Goal: Task Accomplishment & Management: Use online tool/utility

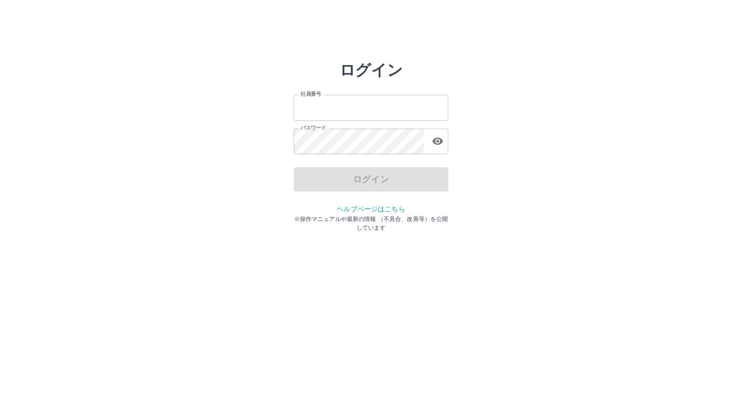
type input "*******"
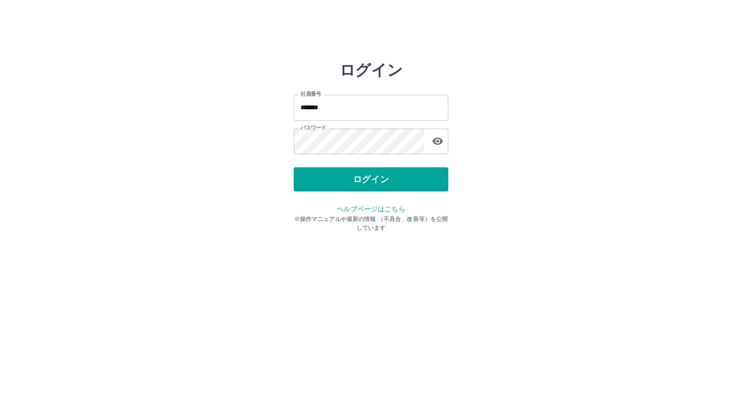
click at [377, 189] on div "ログイン" at bounding box center [371, 179] width 155 height 24
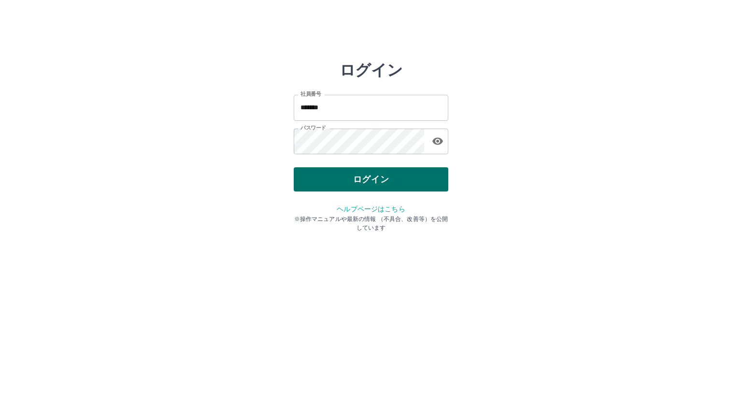
click at [371, 179] on button "ログイン" at bounding box center [371, 179] width 155 height 24
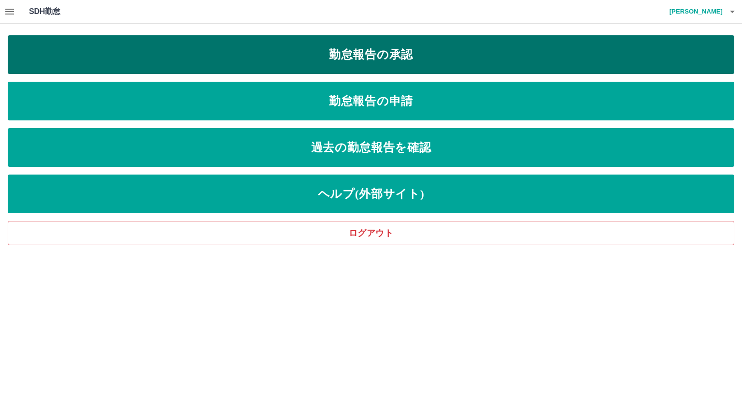
click at [405, 64] on link "勤怠報告の承認" at bounding box center [371, 54] width 727 height 39
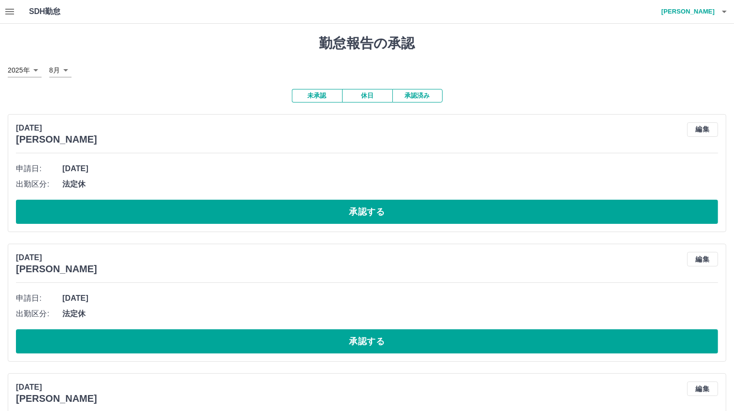
click at [11, 11] on icon "button" at bounding box center [9, 12] width 9 height 6
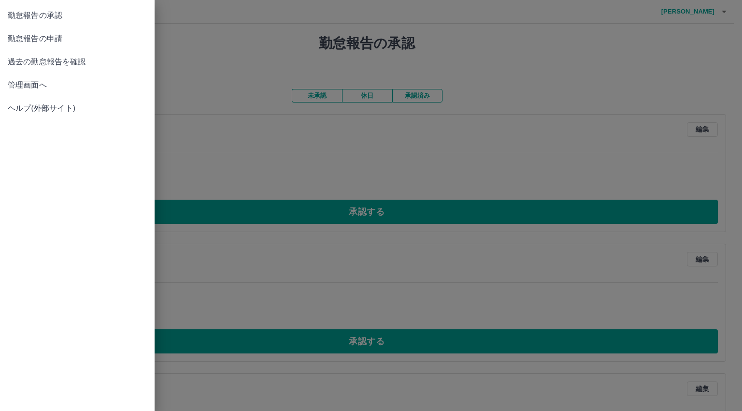
click at [24, 85] on span "管理画面へ" at bounding box center [77, 85] width 139 height 12
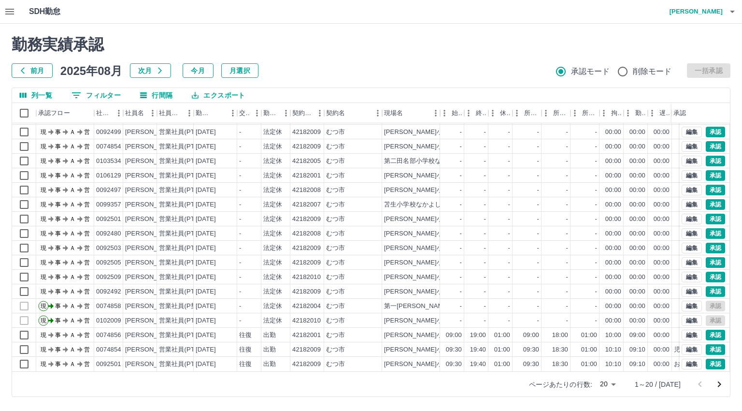
scroll to position [50, 0]
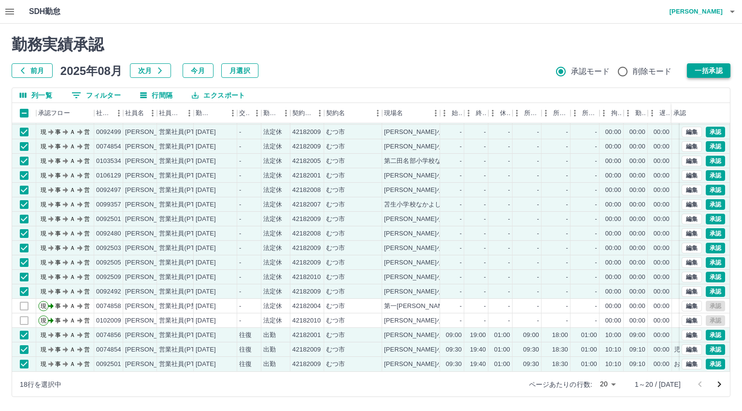
click at [708, 70] on button "一括承認" at bounding box center [708, 70] width 43 height 14
click at [719, 385] on icon "次のページへ" at bounding box center [719, 384] width 12 height 12
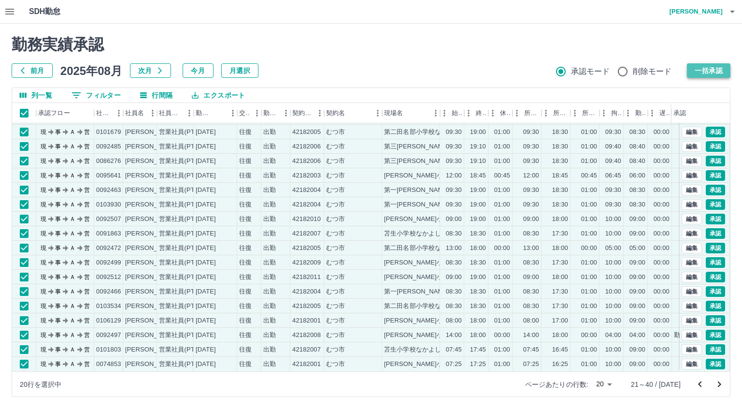
click at [721, 72] on button "一括承認" at bounding box center [708, 70] width 43 height 14
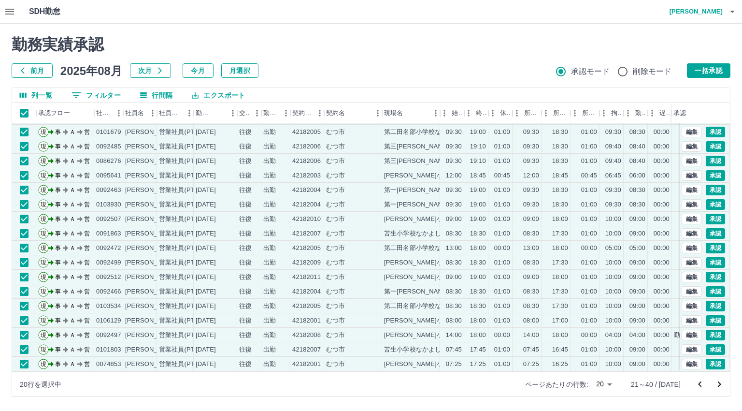
click at [721, 385] on icon "次のページへ" at bounding box center [719, 384] width 12 height 12
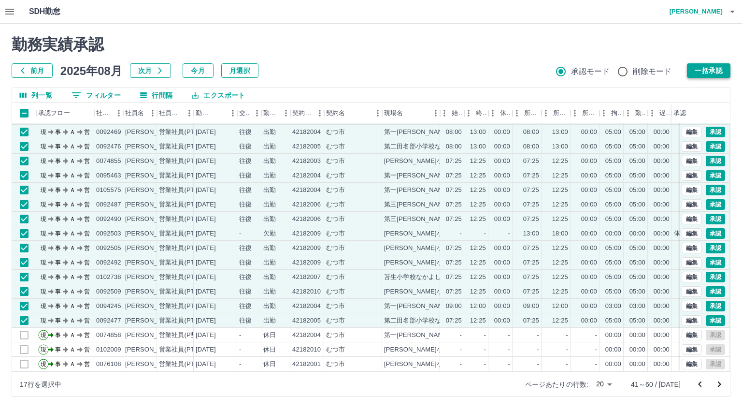
click at [716, 73] on button "一括承認" at bounding box center [708, 70] width 43 height 14
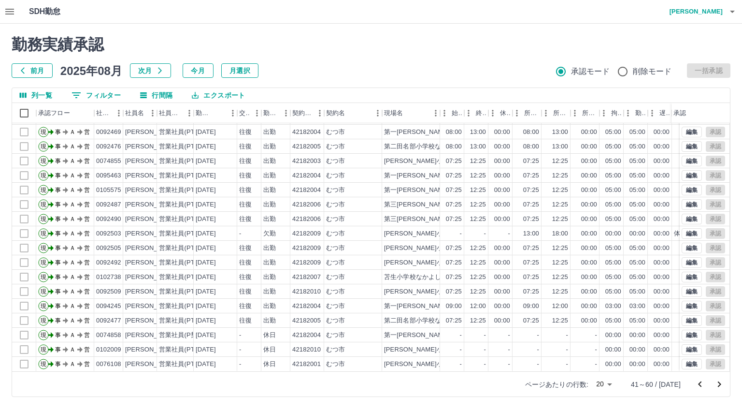
click at [720, 385] on icon "次のページへ" at bounding box center [719, 384] width 12 height 12
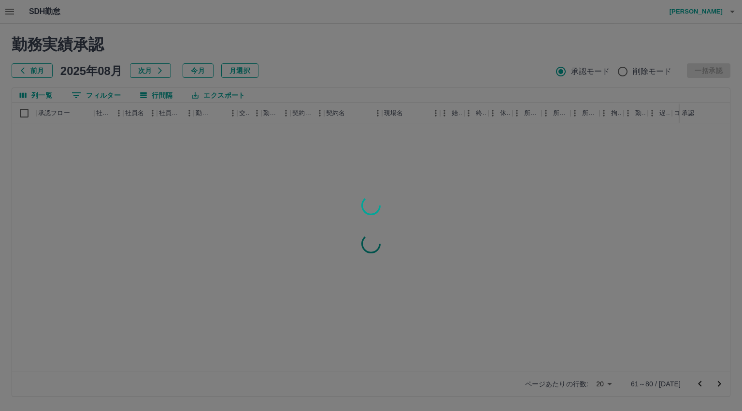
scroll to position [0, 0]
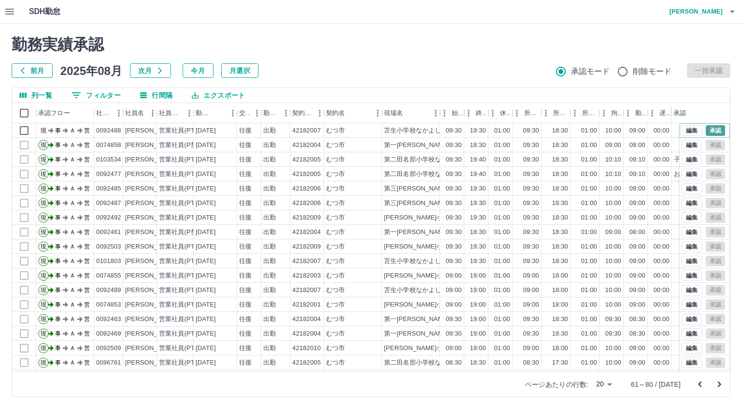
click at [706, 128] on button "承認" at bounding box center [715, 130] width 19 height 11
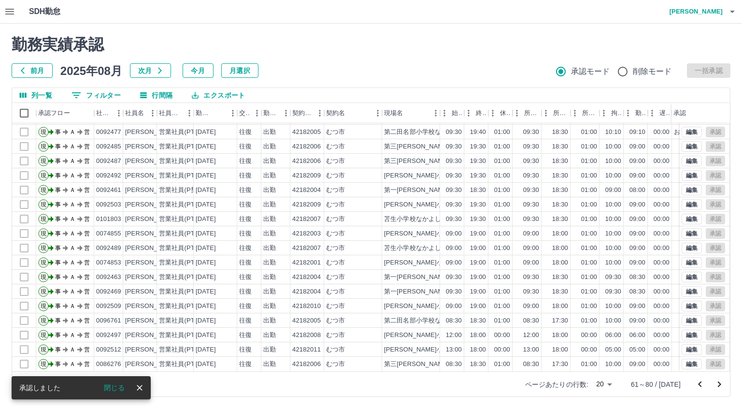
scroll to position [50, 0]
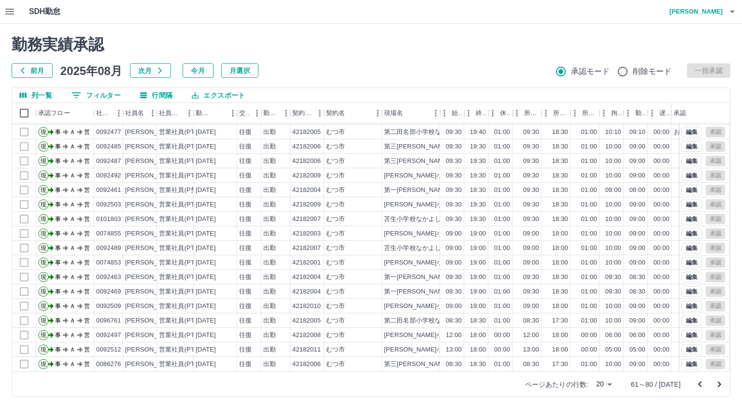
click at [720, 384] on icon "次のページへ" at bounding box center [719, 384] width 3 height 6
click at [718, 380] on icon "次のページへ" at bounding box center [719, 384] width 12 height 12
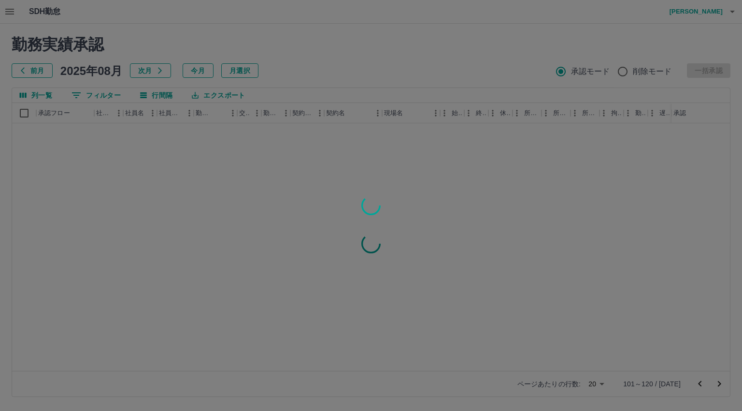
scroll to position [0, 0]
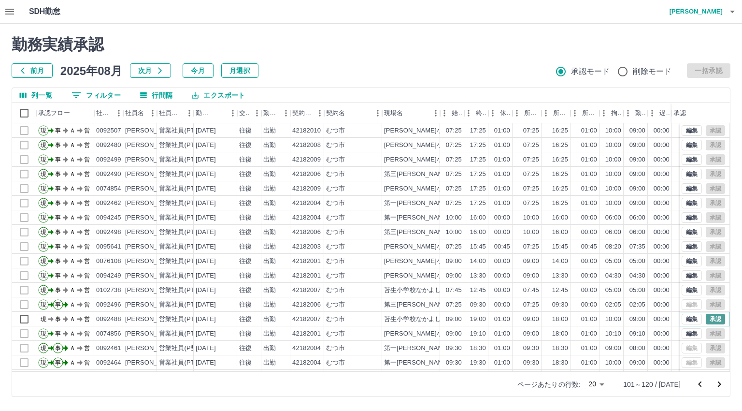
click at [706, 319] on button "承認" at bounding box center [715, 318] width 19 height 11
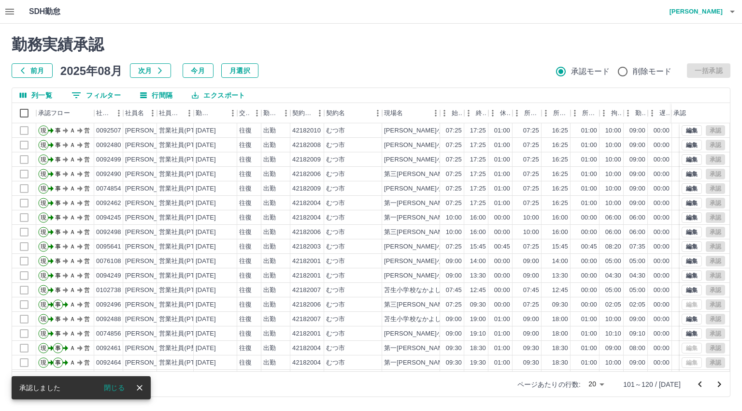
click at [719, 384] on icon "次のページへ" at bounding box center [719, 384] width 12 height 12
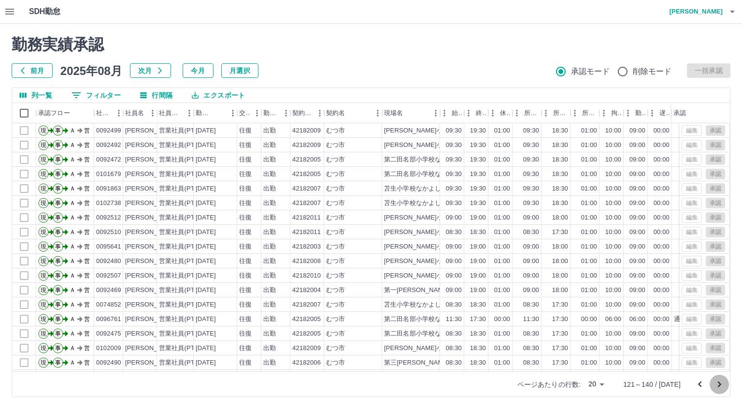
click at [717, 385] on icon "次のページへ" at bounding box center [719, 384] width 12 height 12
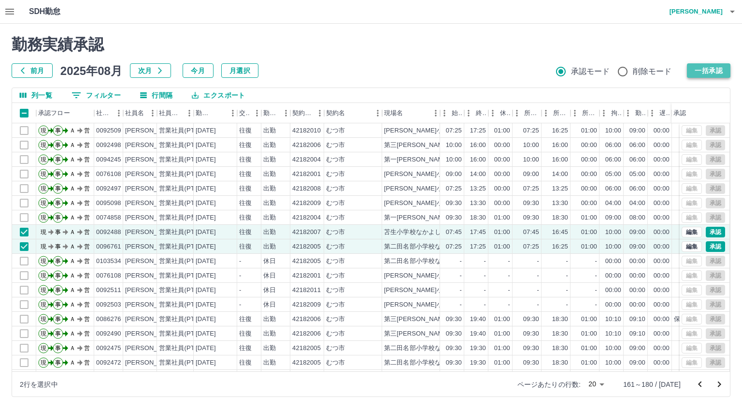
click at [713, 71] on button "一括承認" at bounding box center [708, 70] width 43 height 14
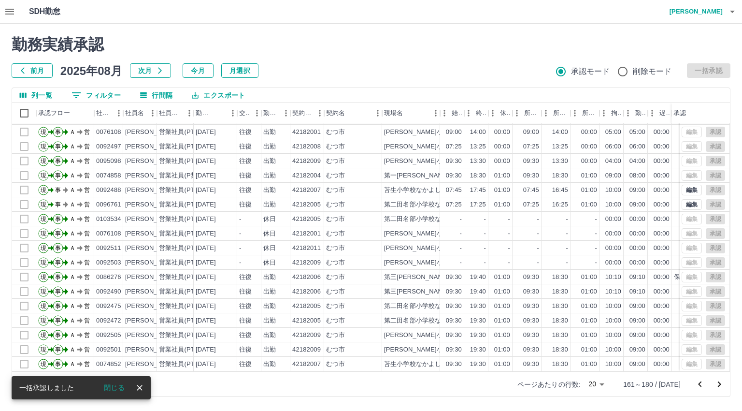
scroll to position [50, 0]
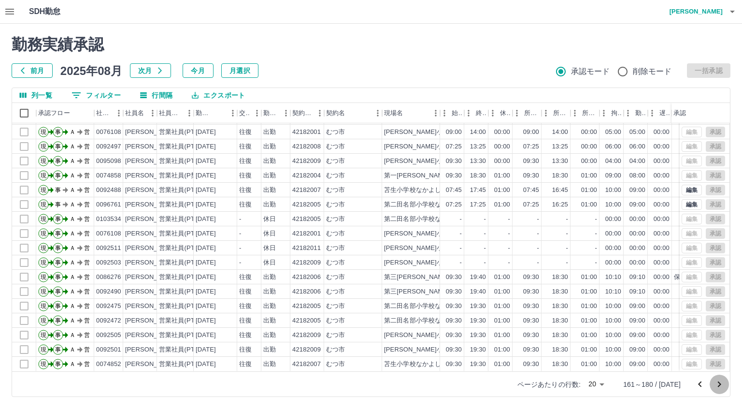
click at [719, 383] on icon "次のページへ" at bounding box center [719, 384] width 3 height 6
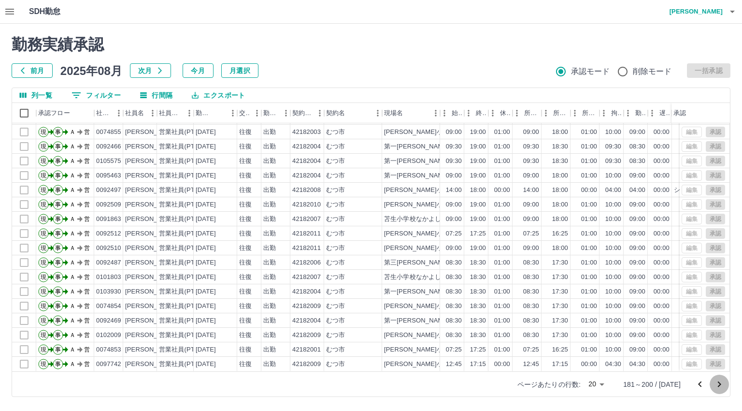
click at [720, 383] on icon "次のページへ" at bounding box center [719, 384] width 3 height 6
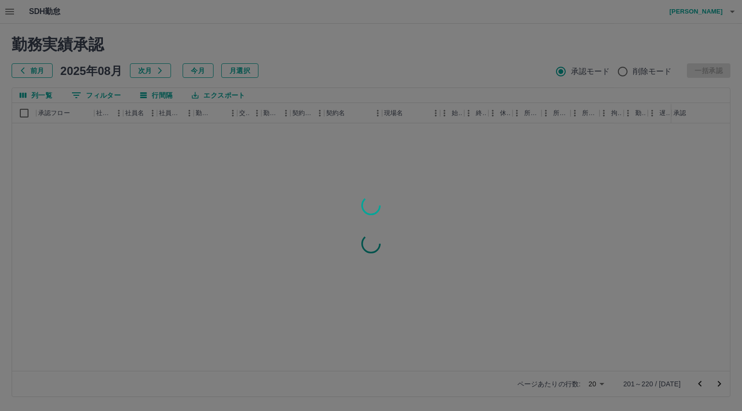
scroll to position [0, 0]
